Goal: Transaction & Acquisition: Purchase product/service

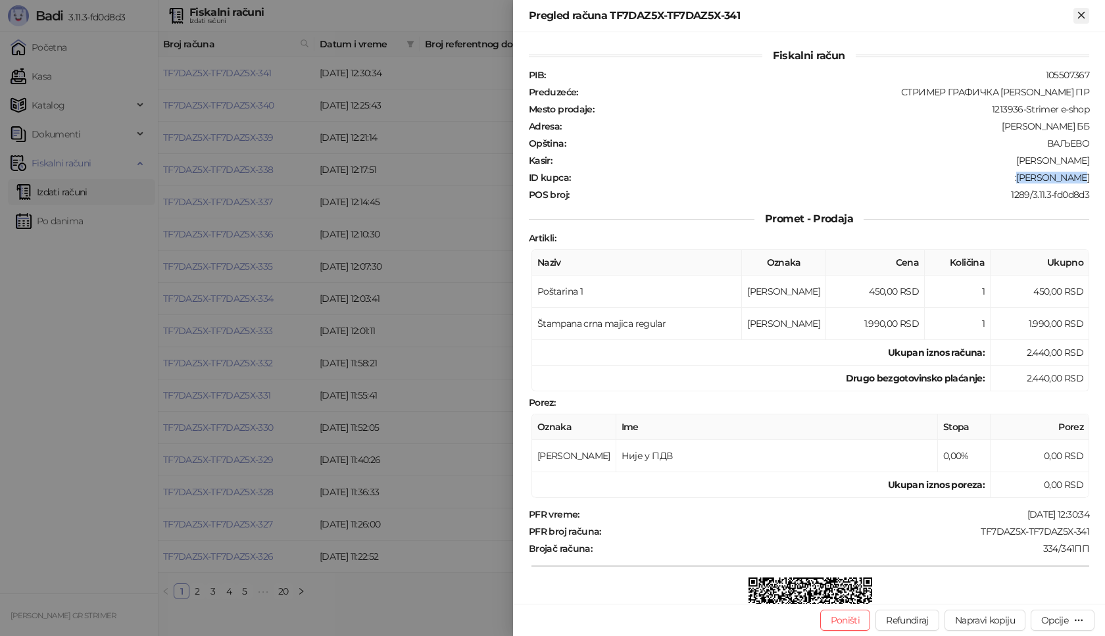
click at [1077, 18] on icon "Zatvori" at bounding box center [1081, 15] width 12 height 12
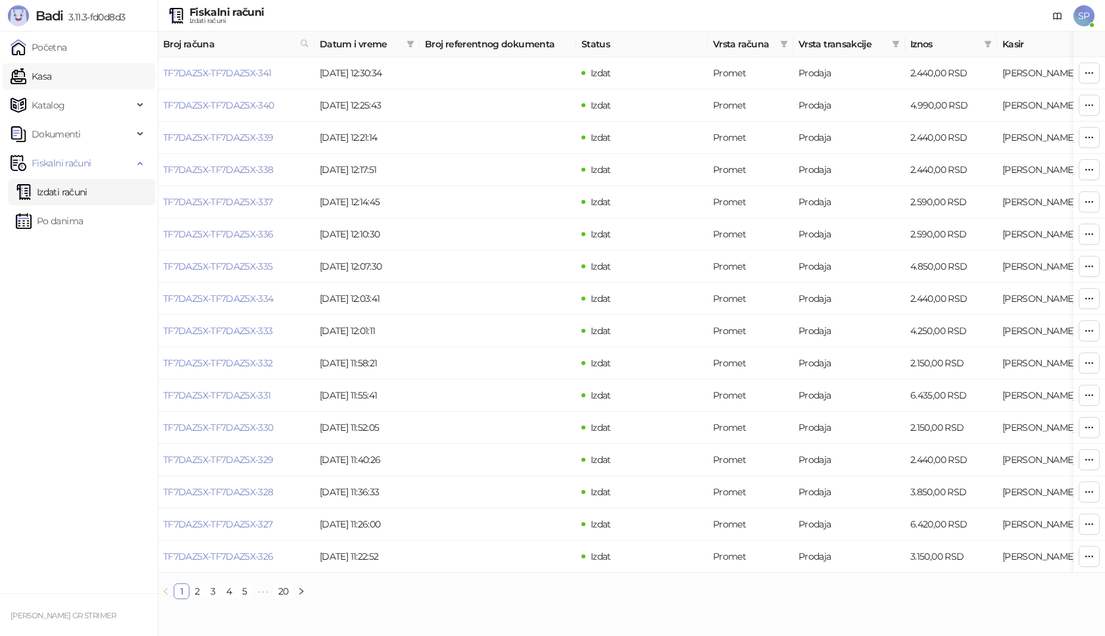
click at [51, 78] on link "Kasa" at bounding box center [31, 76] width 41 height 26
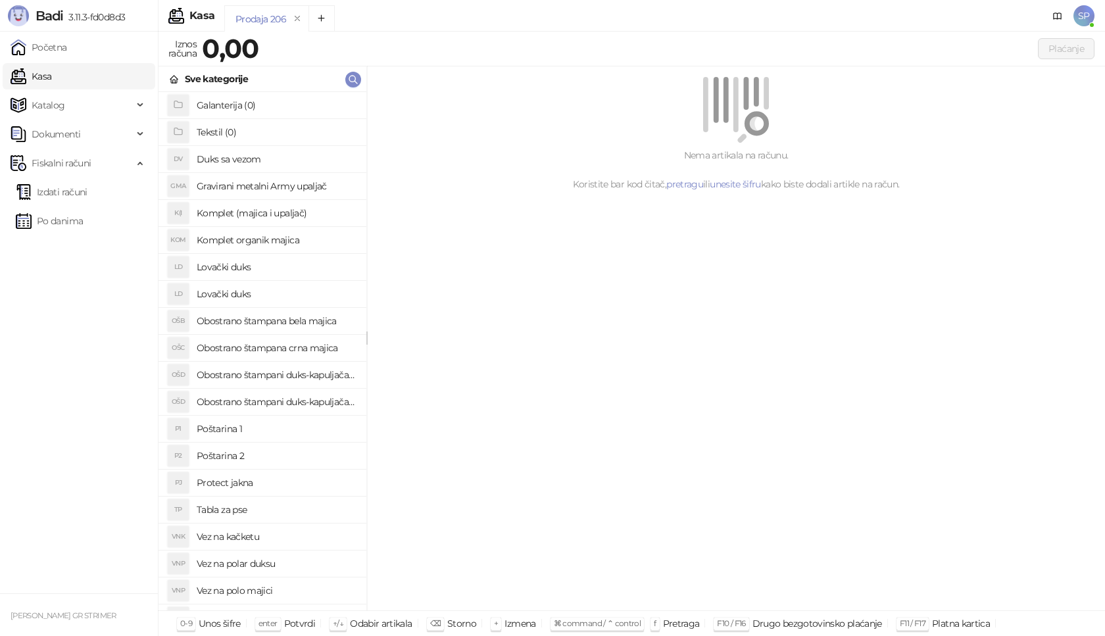
click at [267, 427] on h4 "Poštarina 1" at bounding box center [276, 428] width 159 height 21
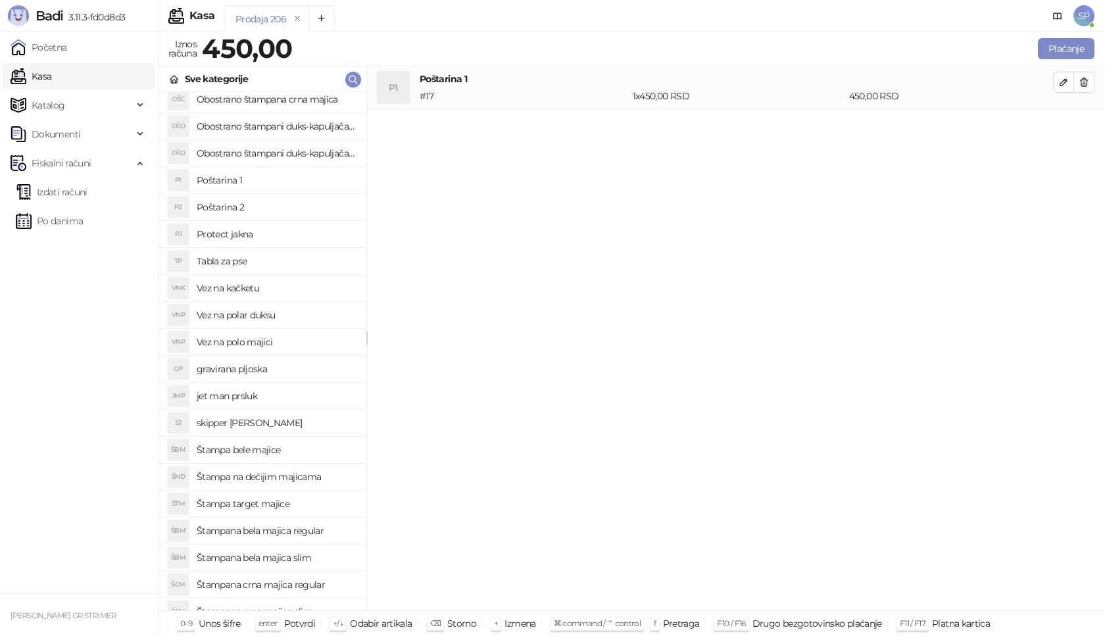
scroll to position [263, 0]
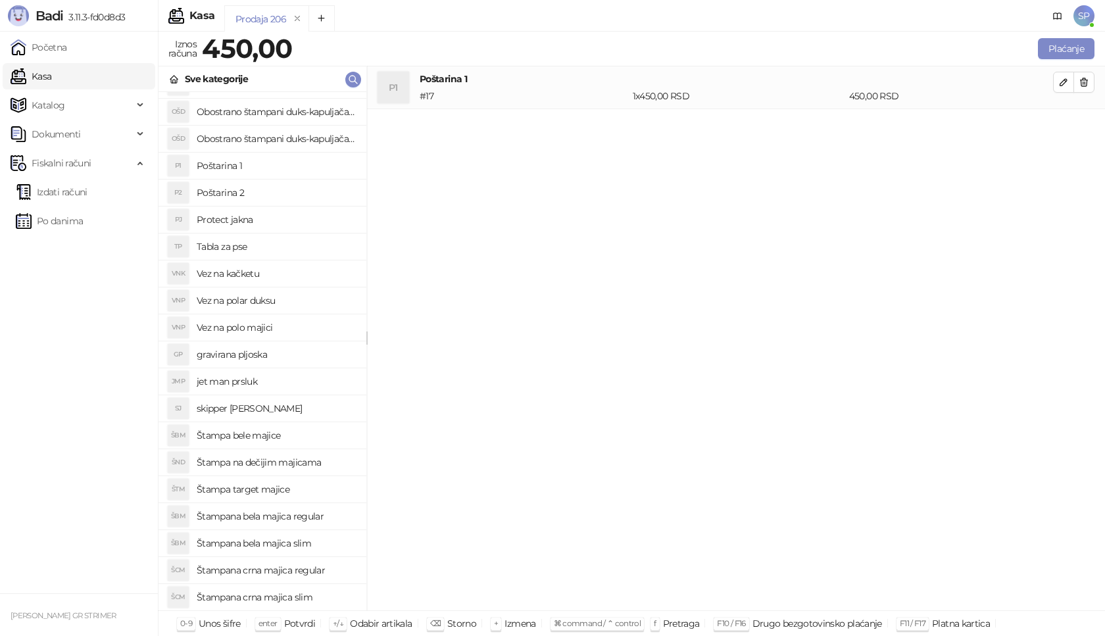
click at [313, 572] on h4 "Štampana crna majica regular" at bounding box center [276, 570] width 159 height 21
click at [1066, 130] on icon "button" at bounding box center [1063, 125] width 11 height 11
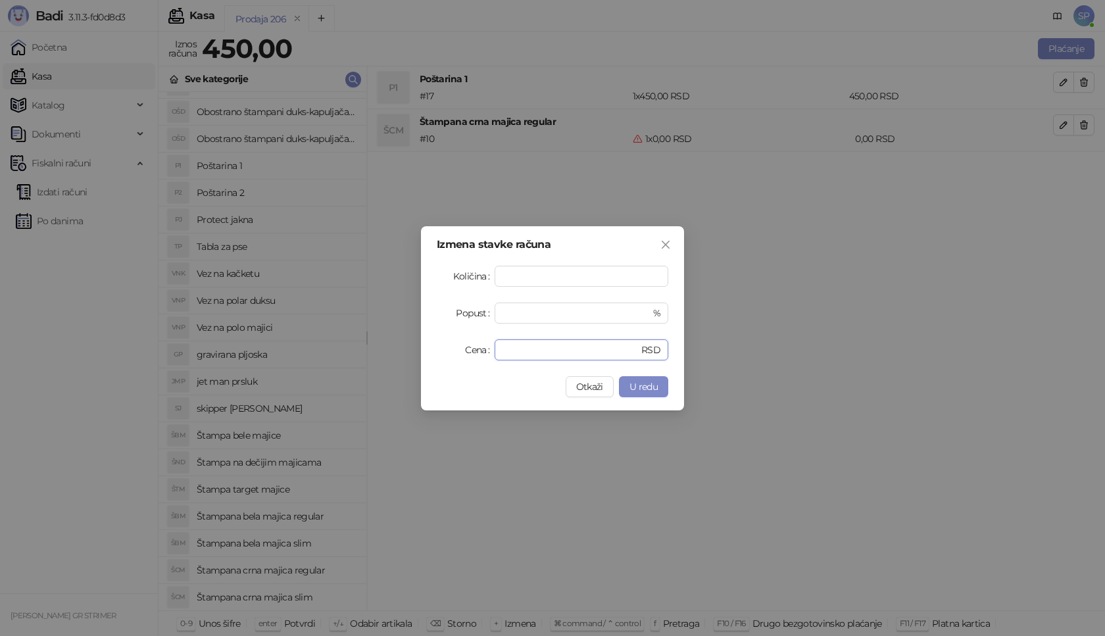
drag, startPoint x: 520, startPoint y: 352, endPoint x: 450, endPoint y: 349, distance: 69.8
click at [466, 352] on div "Cena * RSD" at bounding box center [552, 349] width 231 height 21
type input "****"
click at [638, 393] on button "U redu" at bounding box center [643, 386] width 49 height 21
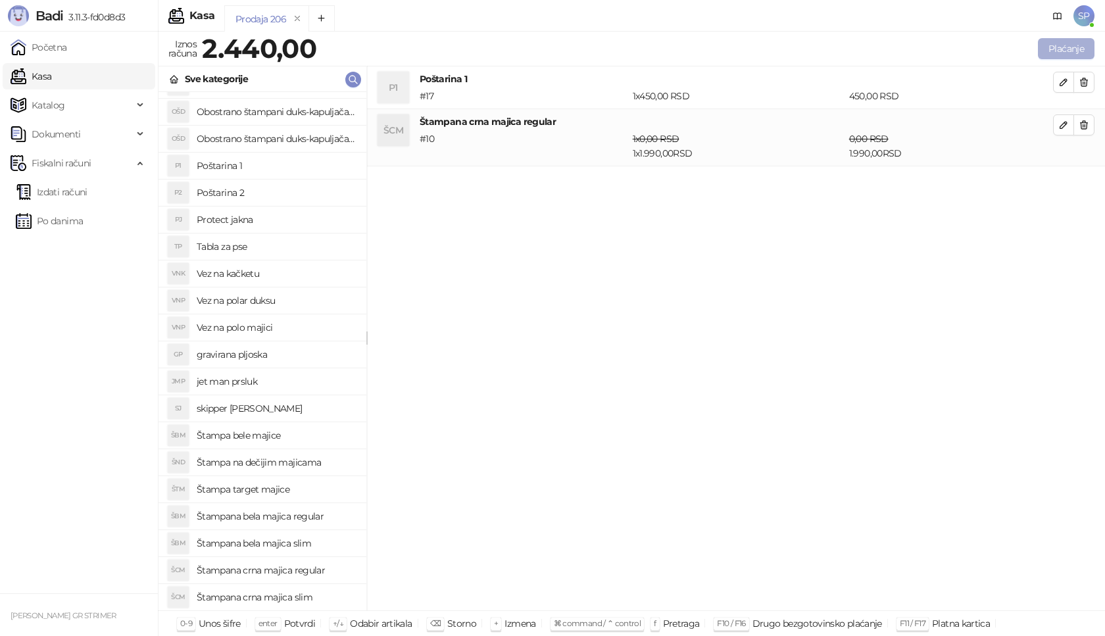
click at [1052, 49] on button "Plaćanje" at bounding box center [1066, 48] width 57 height 21
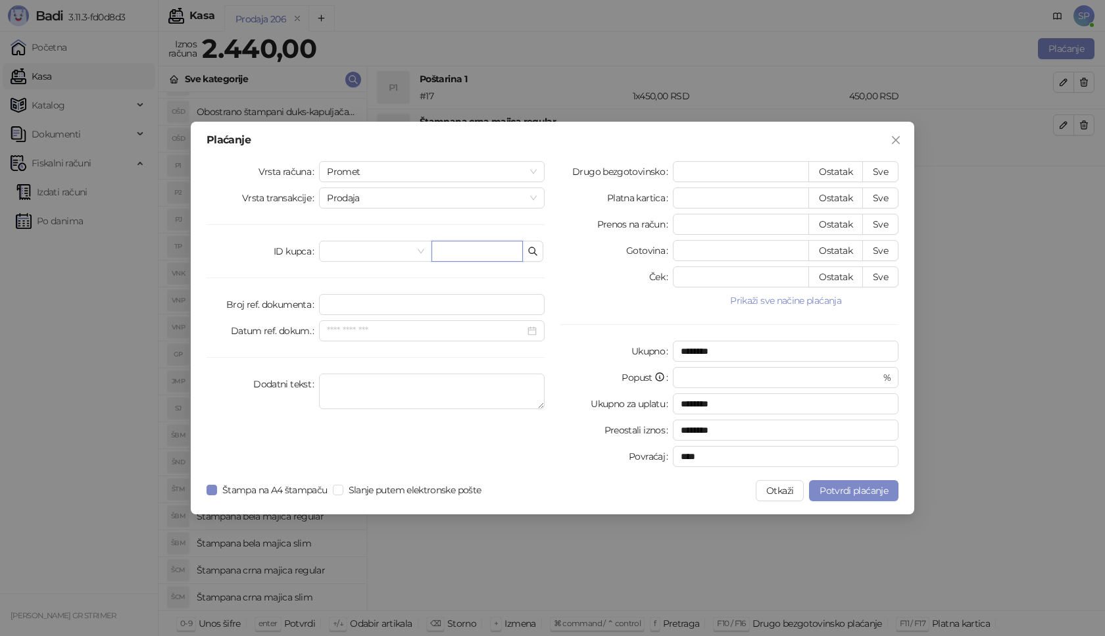
click at [504, 247] on input "text" at bounding box center [476, 251] width 91 height 21
paste input "**********"
type input "**********"
click at [888, 171] on button "Sve" at bounding box center [880, 171] width 36 height 21
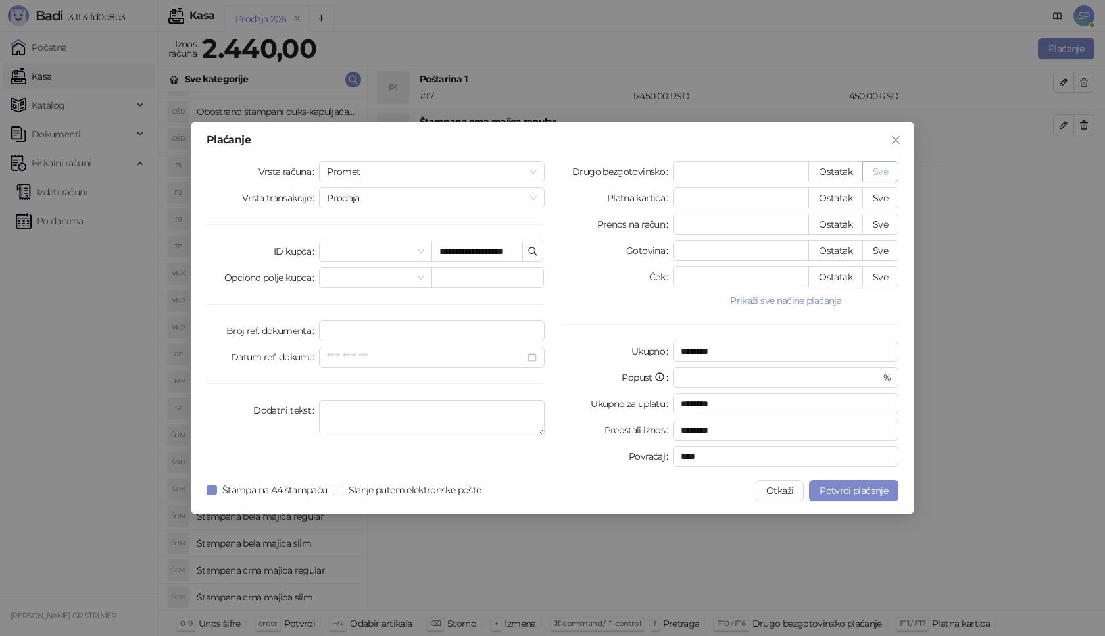
type input "****"
click at [871, 496] on button "Potvrdi plaćanje" at bounding box center [853, 490] width 89 height 21
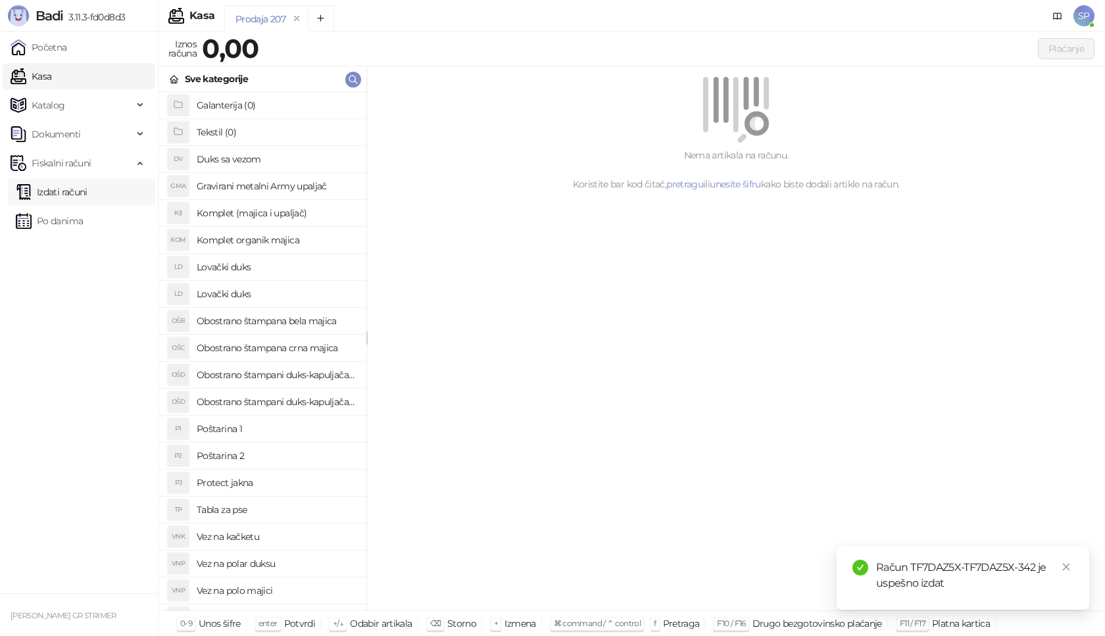
click at [86, 195] on link "Izdati računi" at bounding box center [52, 192] width 72 height 26
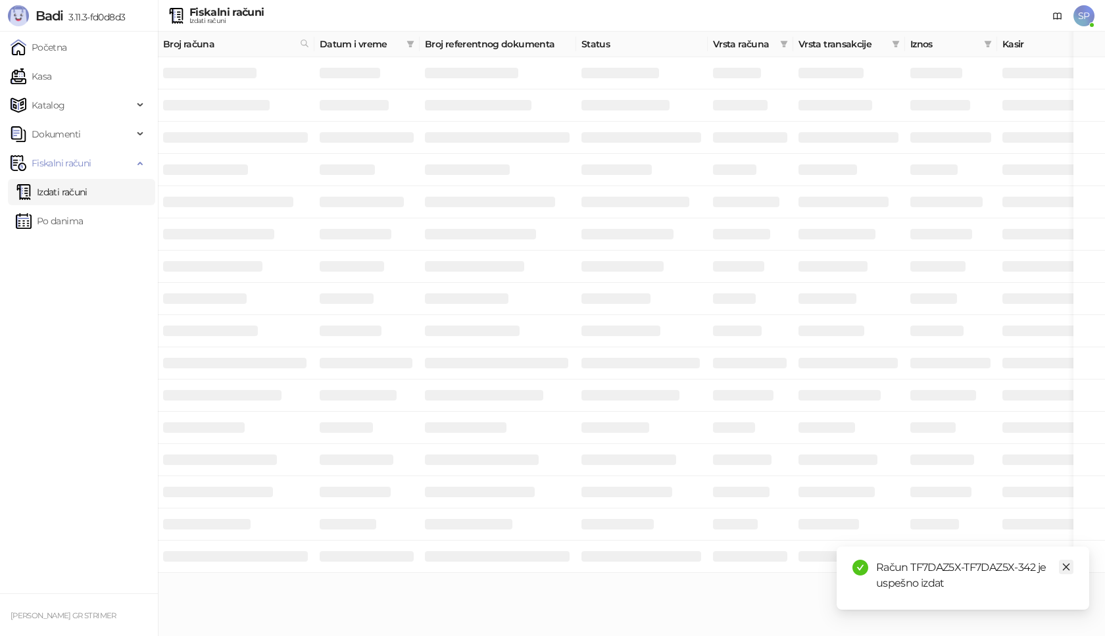
click at [1067, 573] on link "Close" at bounding box center [1066, 567] width 14 height 14
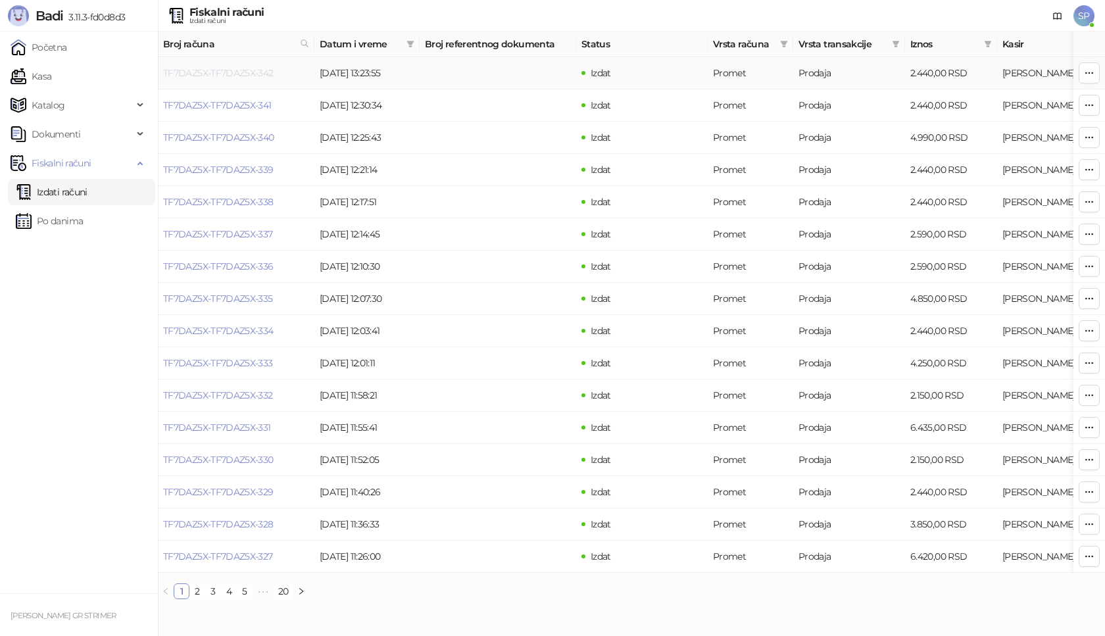
click at [246, 75] on link "TF7DAZ5X-TF7DAZ5X-342" at bounding box center [218, 73] width 110 height 12
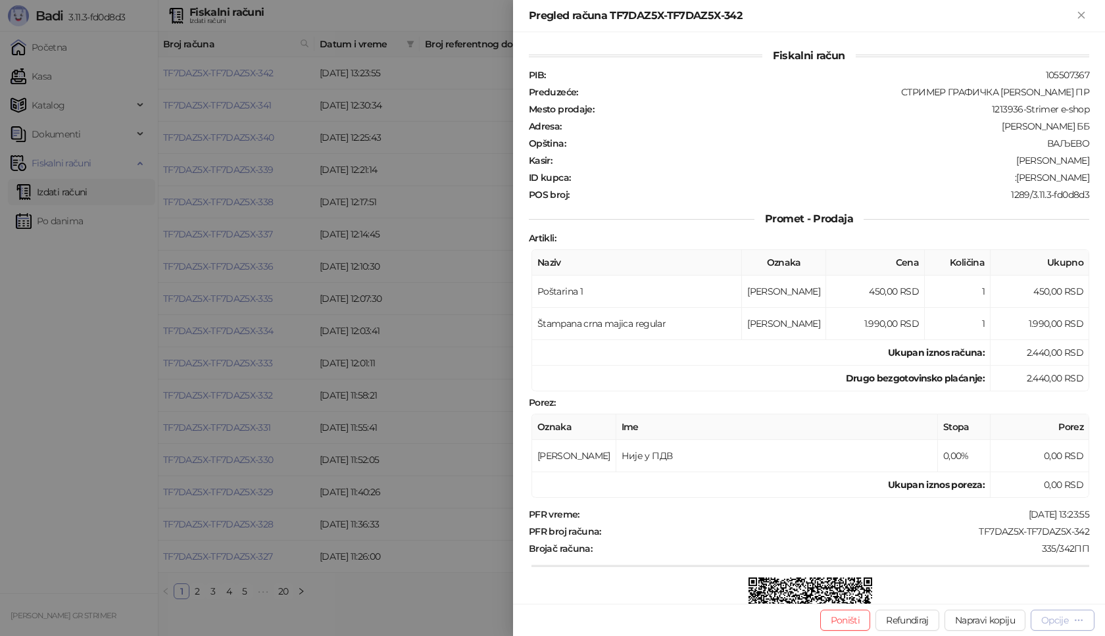
click at [1053, 622] on div "Opcije" at bounding box center [1054, 620] width 27 height 12
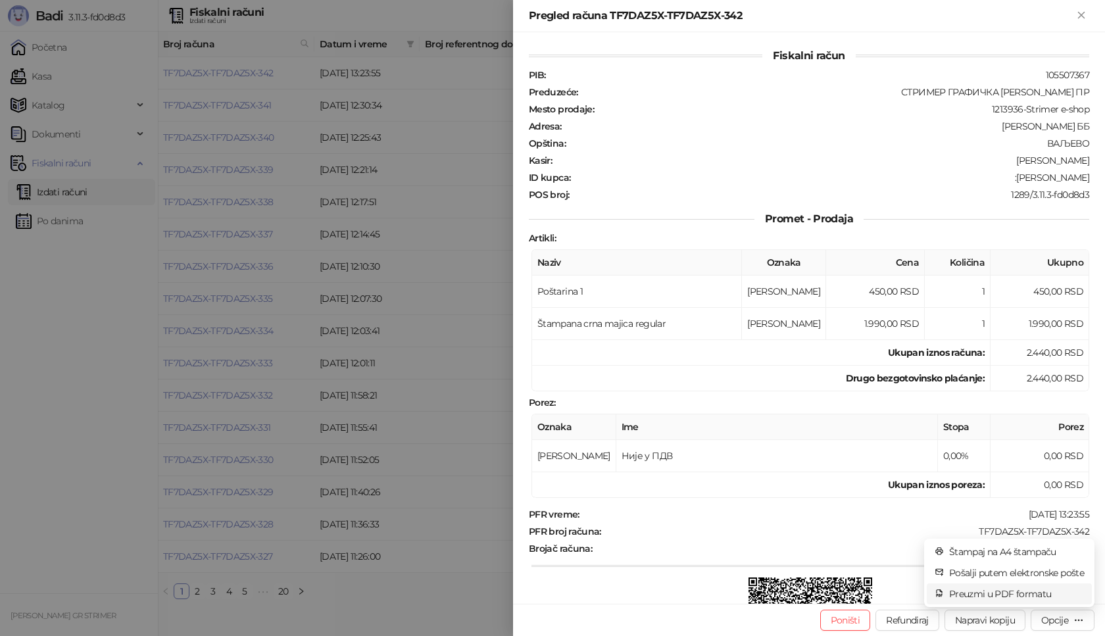
click at [1040, 594] on span "Preuzmi u PDF formatu" at bounding box center [1016, 594] width 135 height 14
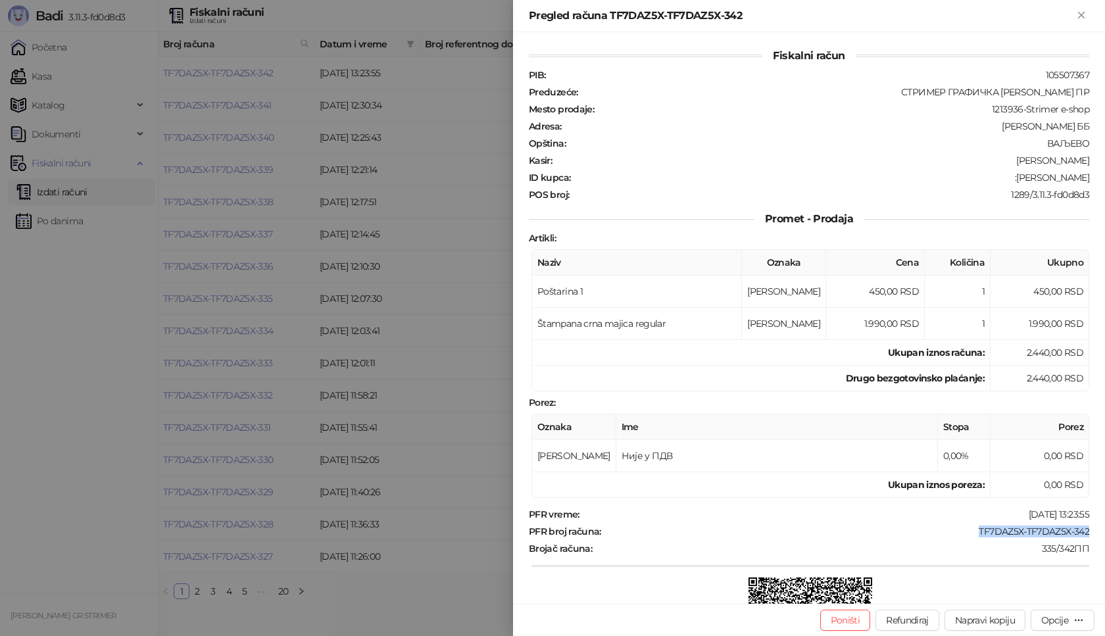
drag, startPoint x: 965, startPoint y: 531, endPoint x: 1104, endPoint y: 529, distance: 138.8
click at [1104, 529] on div "Fiskalni račun PIB : 105507367 Preduzeće : СТРИМЕР ГРАФИЧКА РАДЊА [PERSON_NAME]…" at bounding box center [809, 317] width 592 height 571
copy div "TF7DAZ5X-TF7DAZ5X-342"
drag, startPoint x: 994, startPoint y: 177, endPoint x: 1104, endPoint y: 177, distance: 109.8
click at [1104, 177] on div "Fiskalni račun PIB : 105507367 Preduzeće : СТРИМЕР ГРАФИЧКА РАДЊА [PERSON_NAME]…" at bounding box center [809, 317] width 592 height 571
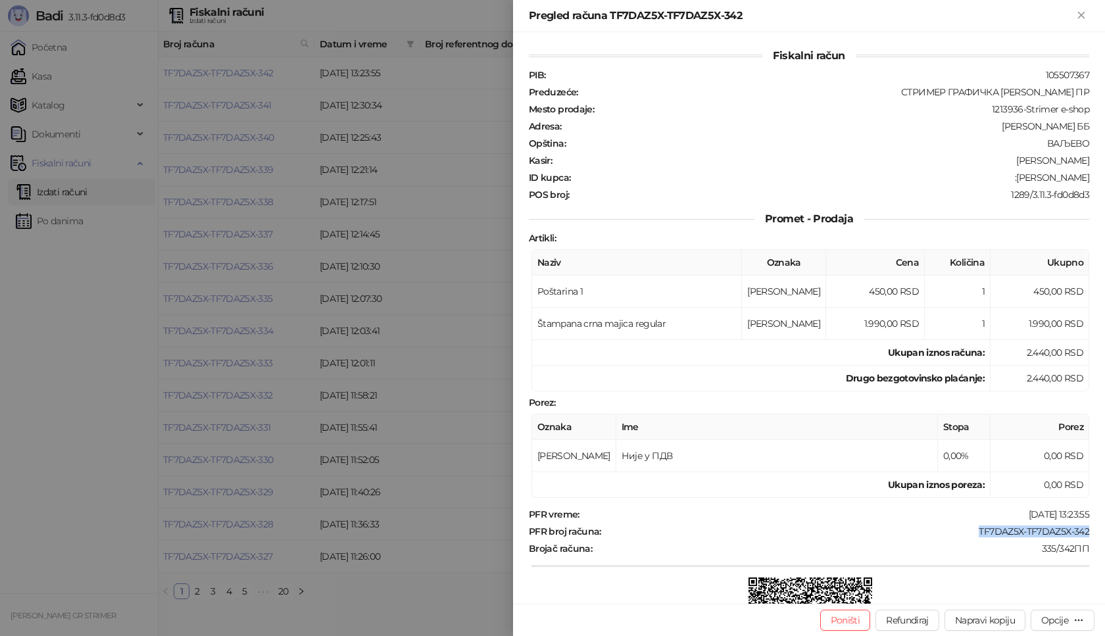
copy div "[PERSON_NAME]"
